Goal: Task Accomplishment & Management: Manage account settings

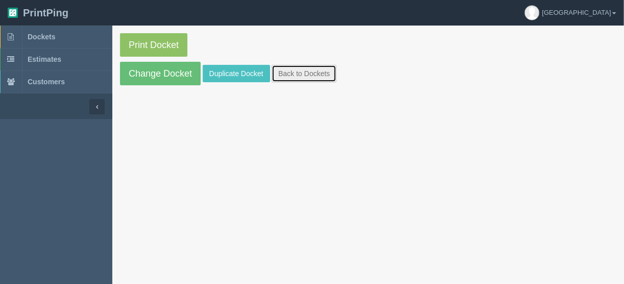
drag, startPoint x: 297, startPoint y: 73, endPoint x: 306, endPoint y: 73, distance: 9.2
click at [297, 73] on link "Back to Dockets" at bounding box center [304, 73] width 65 height 17
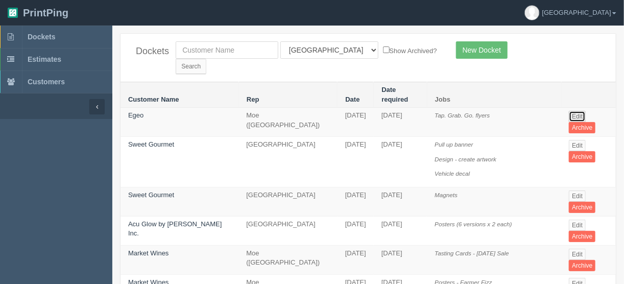
click at [573, 111] on link "Edit" at bounding box center [577, 116] width 17 height 11
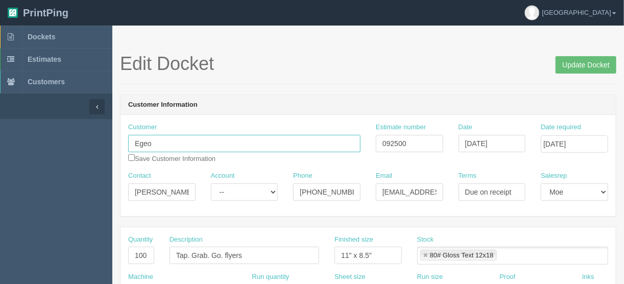
drag, startPoint x: 196, startPoint y: 141, endPoint x: 90, endPoint y: 145, distance: 106.3
paste input "Everway Legal Support Inc. O/A"
type input "Everway Legal Support Inc. O/A Egeo"
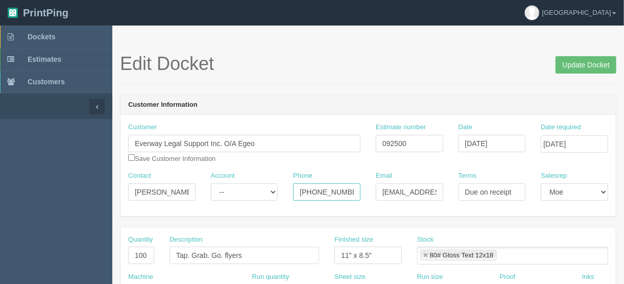
drag, startPoint x: 348, startPoint y: 190, endPoint x: 238, endPoint y: 188, distance: 109.3
click at [243, 188] on div "Contact [PERSON_NAME] Account -- Existing Client Allrush Client Rep Client Phon…" at bounding box center [368, 189] width 495 height 37
paste input "[PHONE_NUMBER]"
type input "[PHONE_NUMBER]"
drag, startPoint x: 428, startPoint y: 191, endPoint x: 364, endPoint y: 190, distance: 64.3
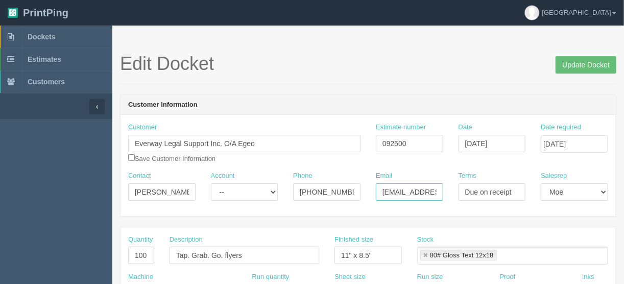
click at [364, 190] on div "Contact [PERSON_NAME] Account -- Existing Client Allrush Client Rep Client Phon…" at bounding box center [368, 189] width 495 height 37
paste input "hello"
type input "[EMAIL_ADDRESS][DOMAIN_NAME]"
click at [574, 63] on input "Update Docket" at bounding box center [586, 64] width 61 height 17
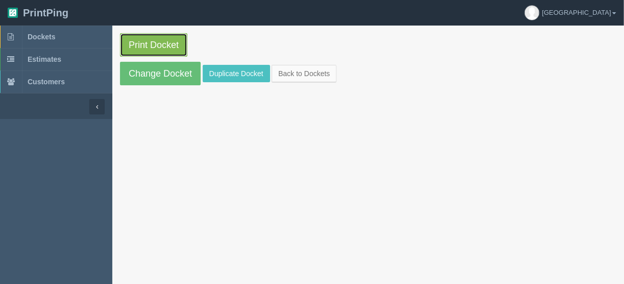
click at [150, 40] on link "Print Docket" at bounding box center [153, 44] width 67 height 23
